Goal: Navigation & Orientation: Find specific page/section

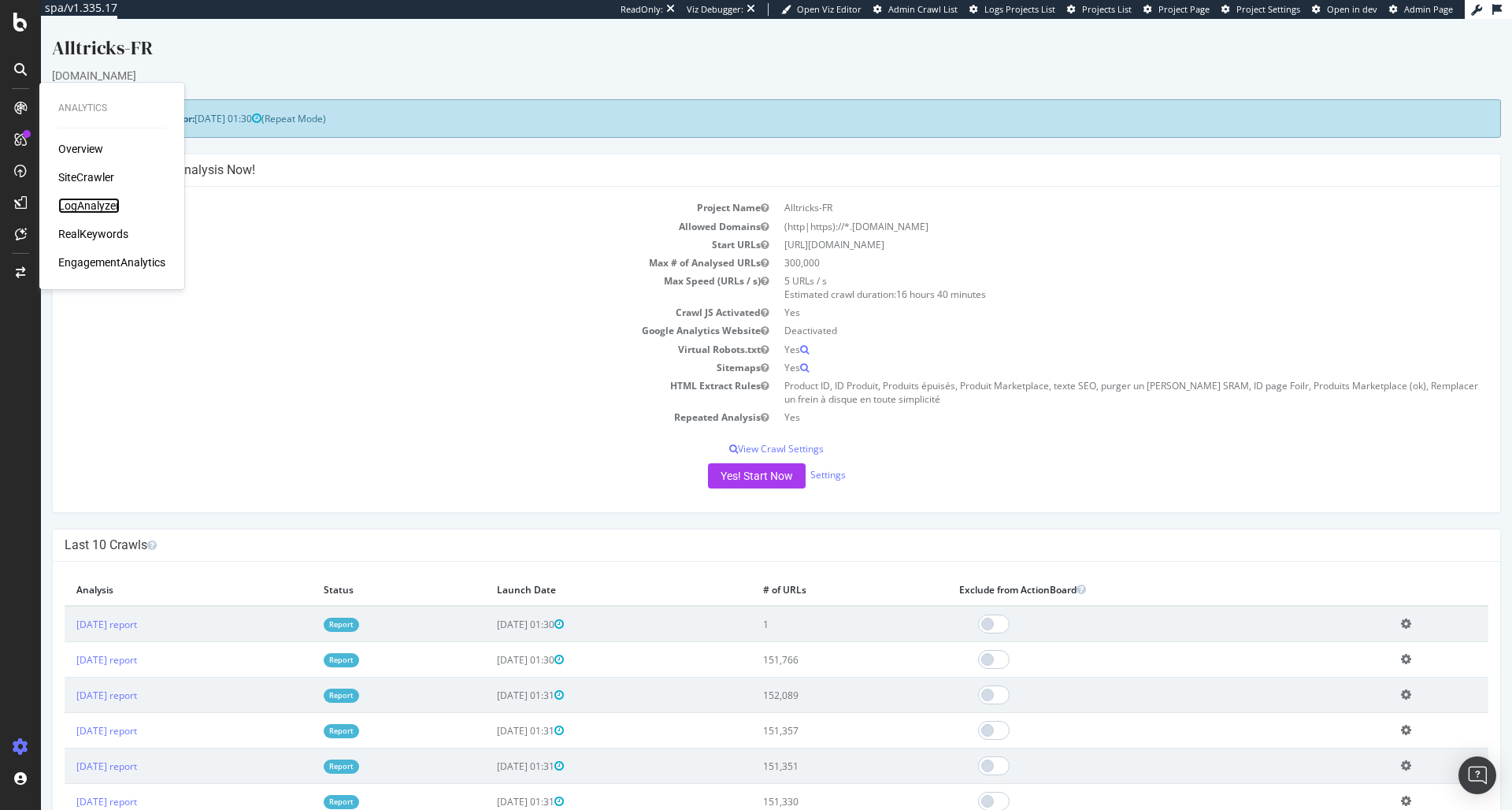
click at [98, 199] on div "LogAnalyzer" at bounding box center [89, 205] width 62 height 15
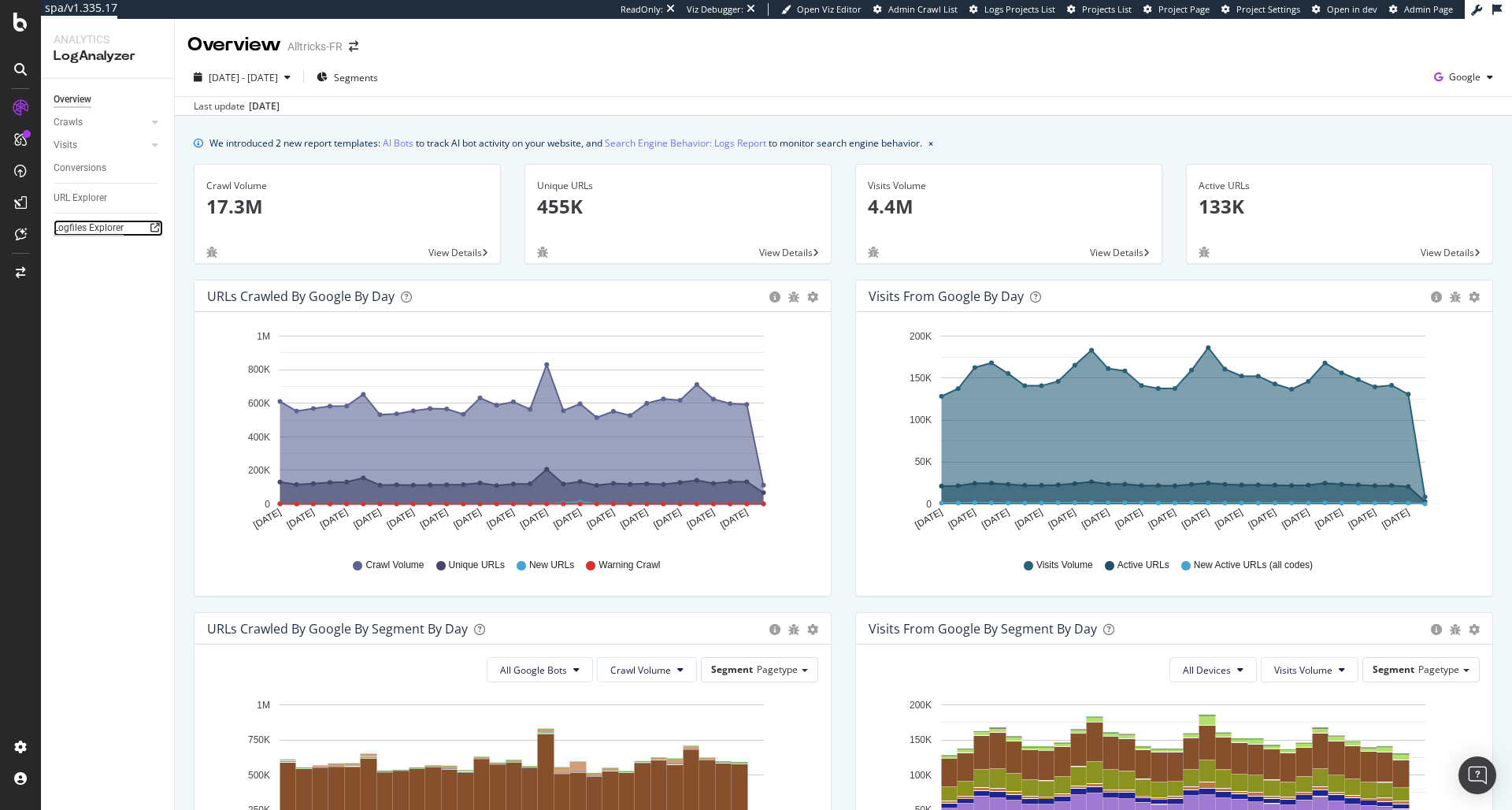
click at [119, 224] on div "Logfiles Explorer" at bounding box center [88, 228] width 70 height 16
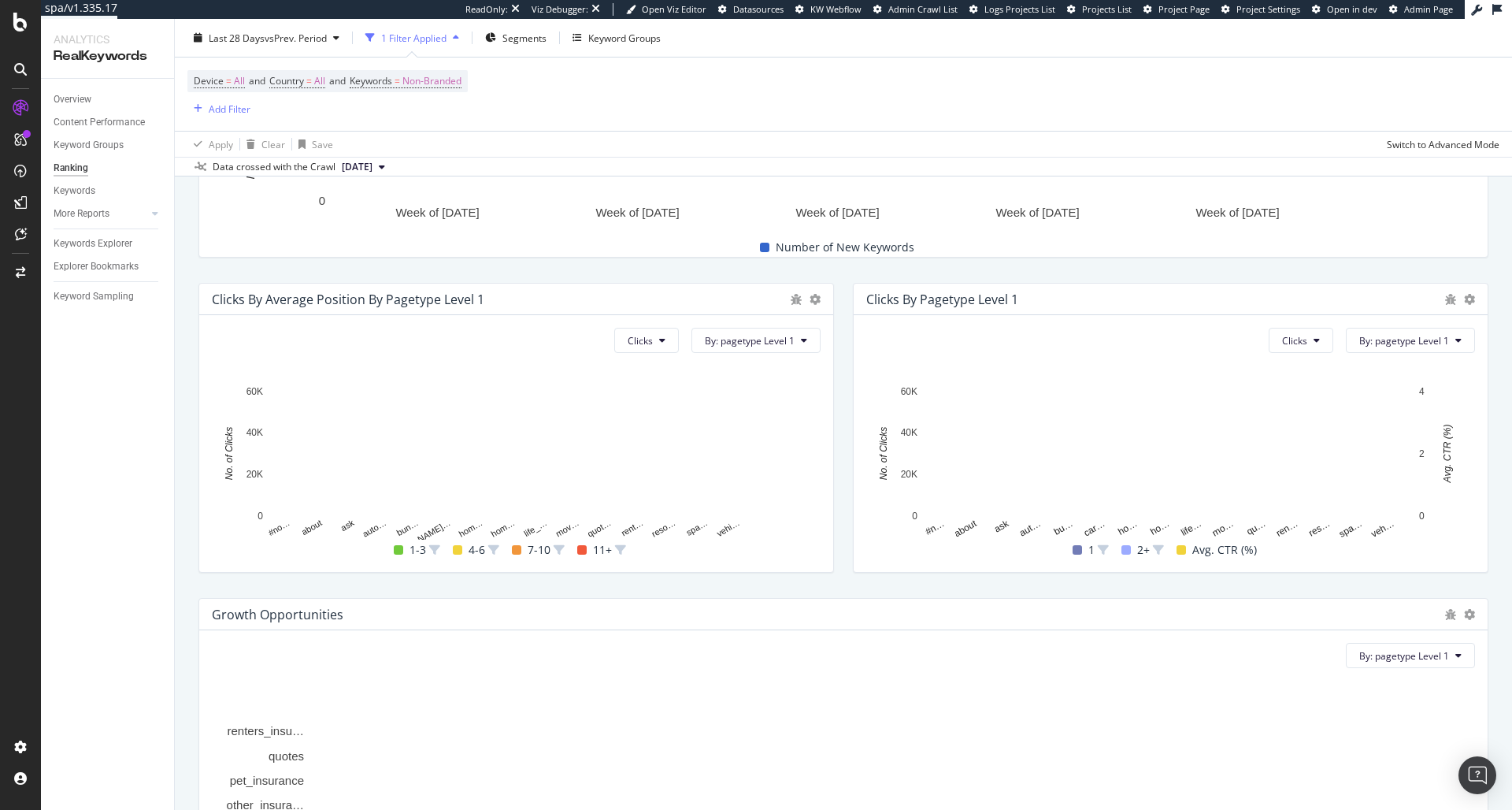
scroll to position [946, 0]
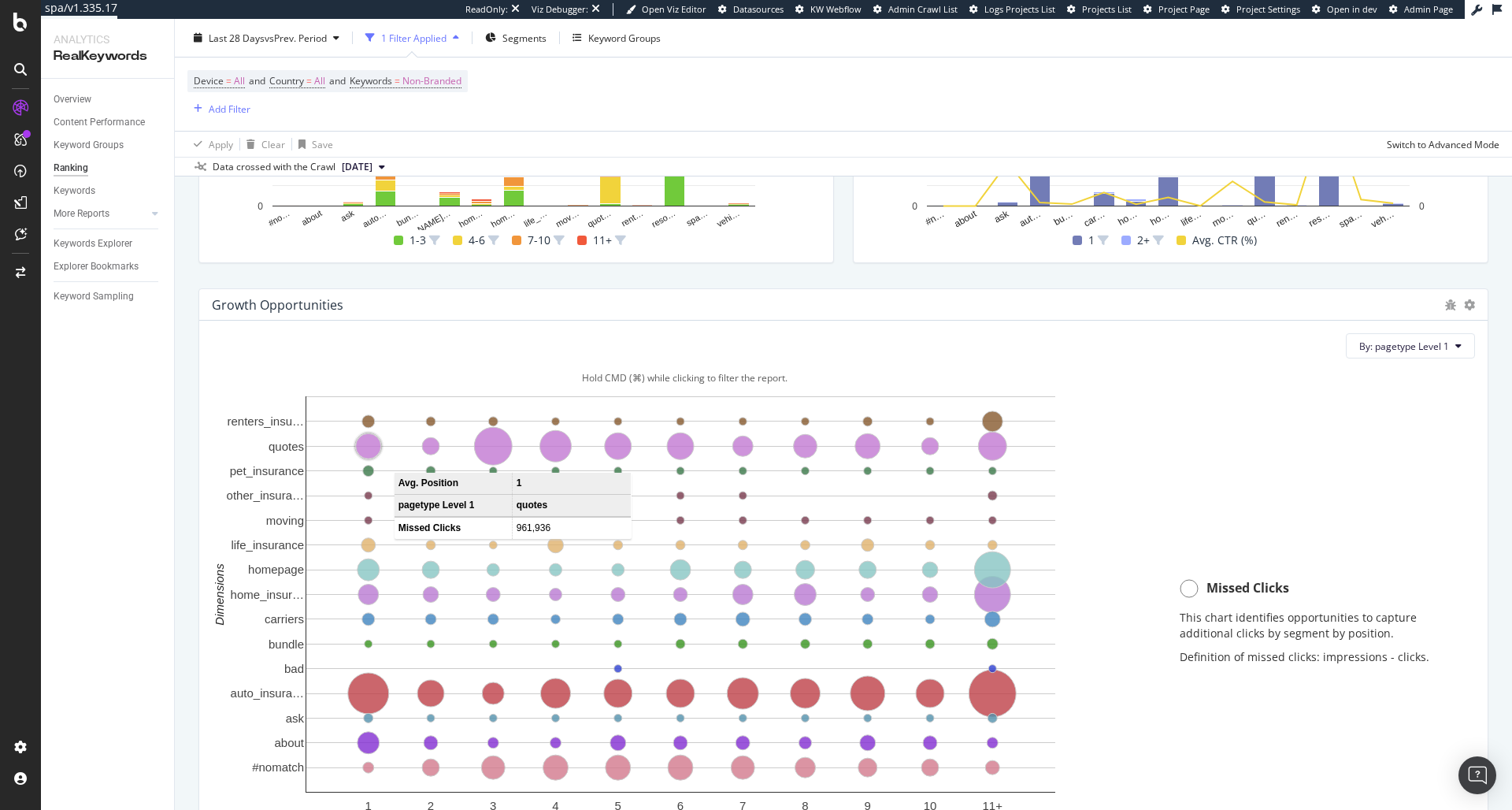
click at [367, 442] on circle "A chart." at bounding box center [369, 447] width 25 height 25
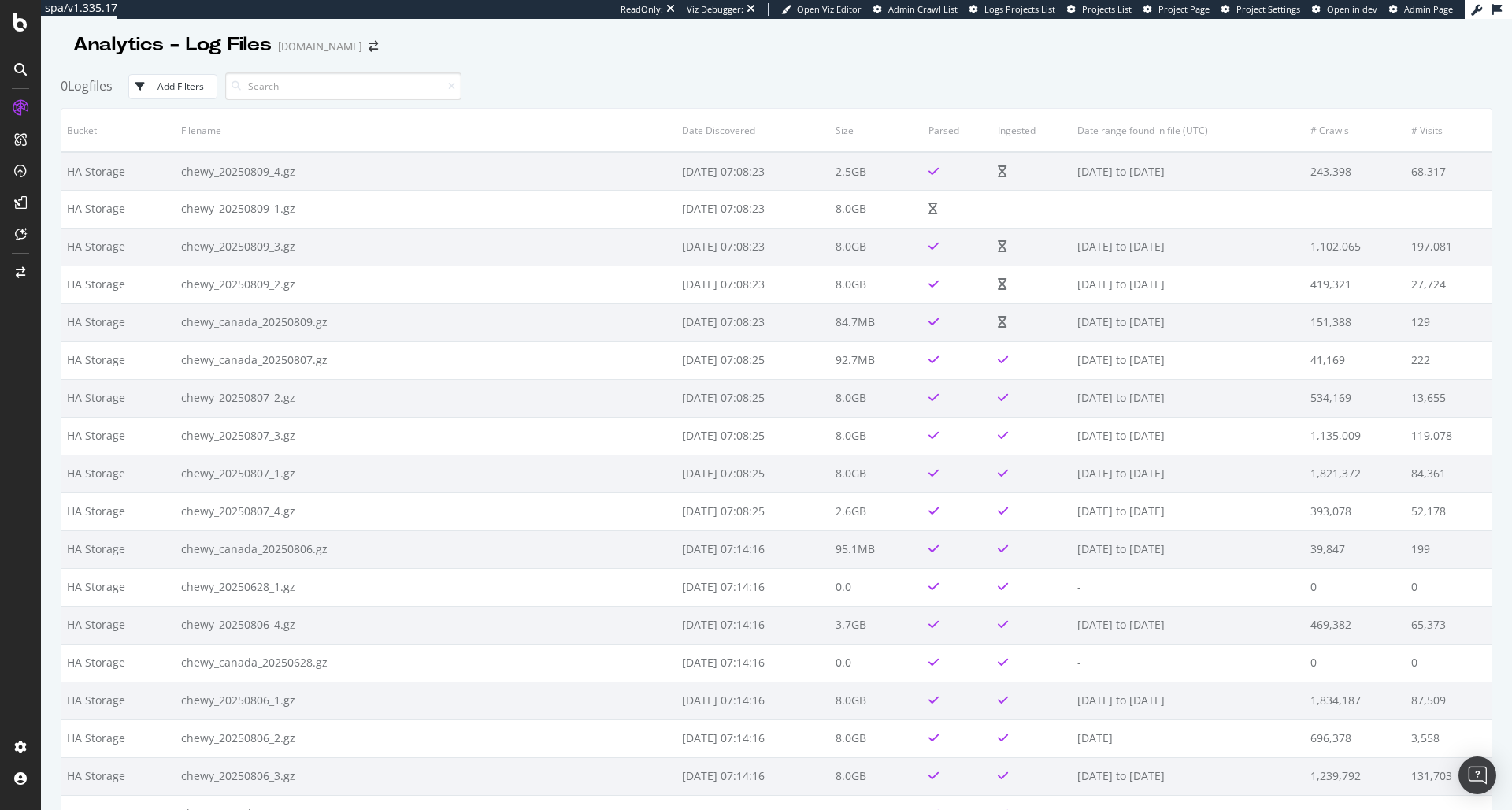
scroll to position [2, 0]
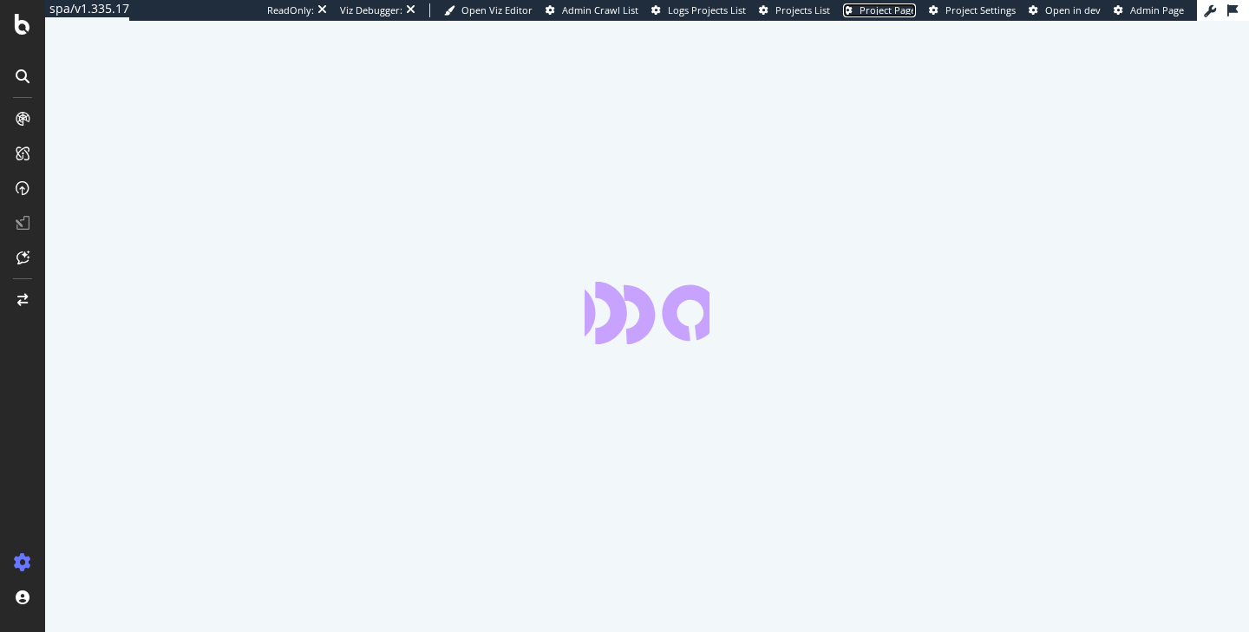
click at [884, 15] on span "Project Page" at bounding box center [887, 9] width 56 height 13
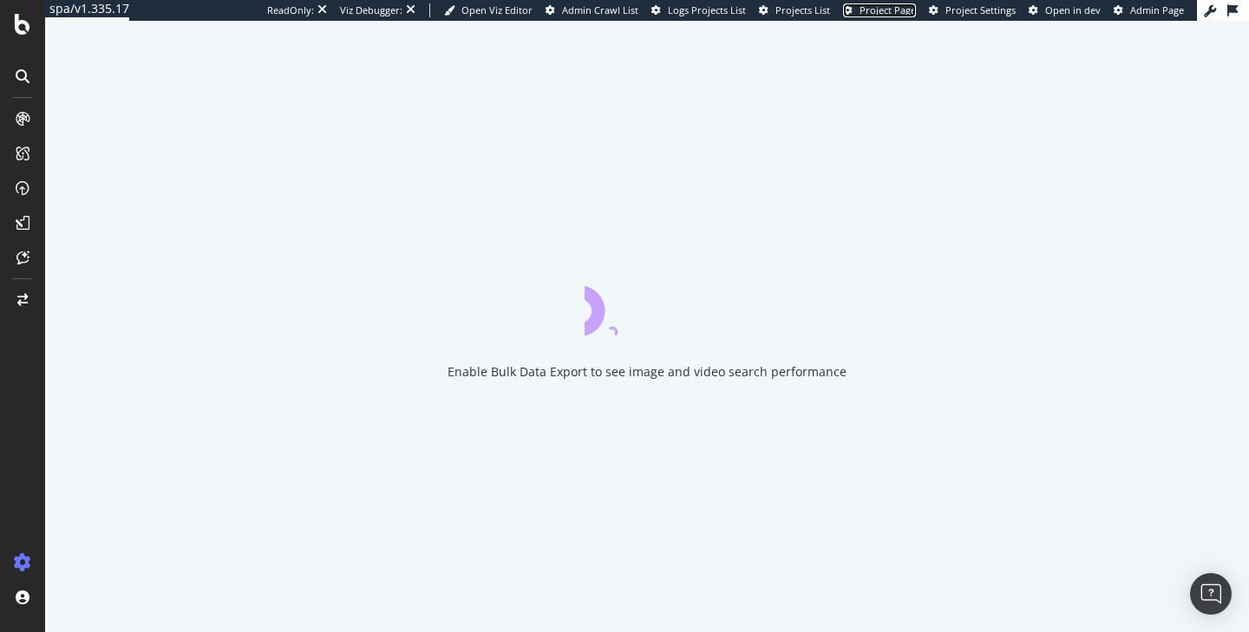
click at [899, 10] on span "Project Page" at bounding box center [887, 9] width 56 height 13
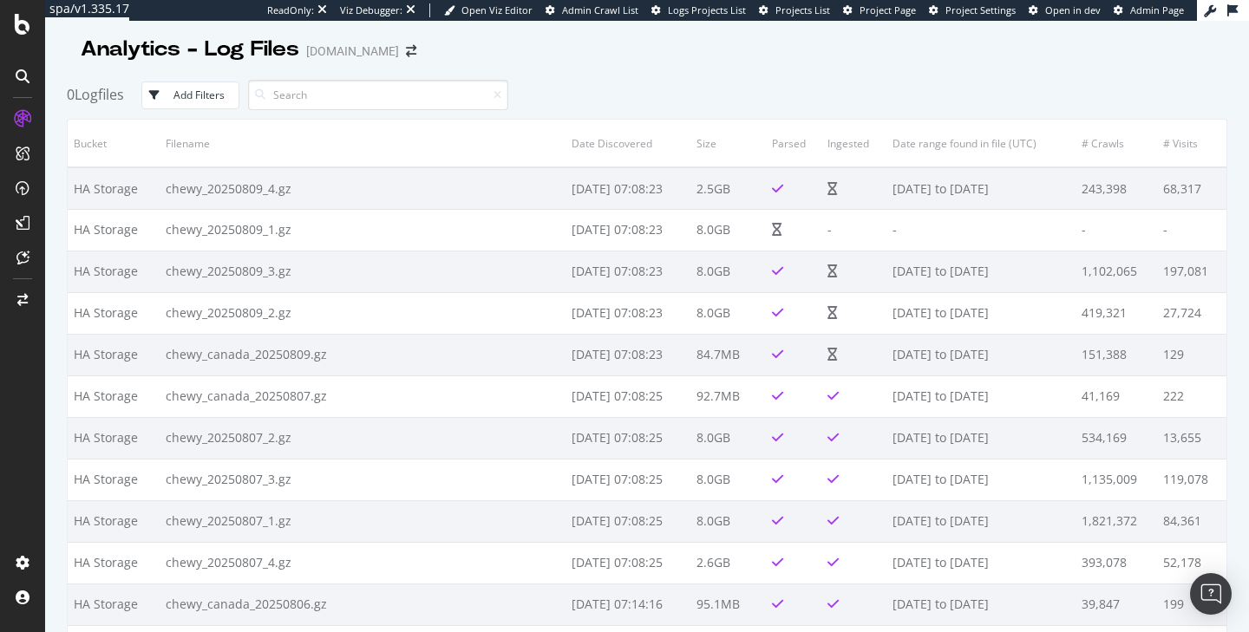
scroll to position [2, 0]
